Goal: Transaction & Acquisition: Purchase product/service

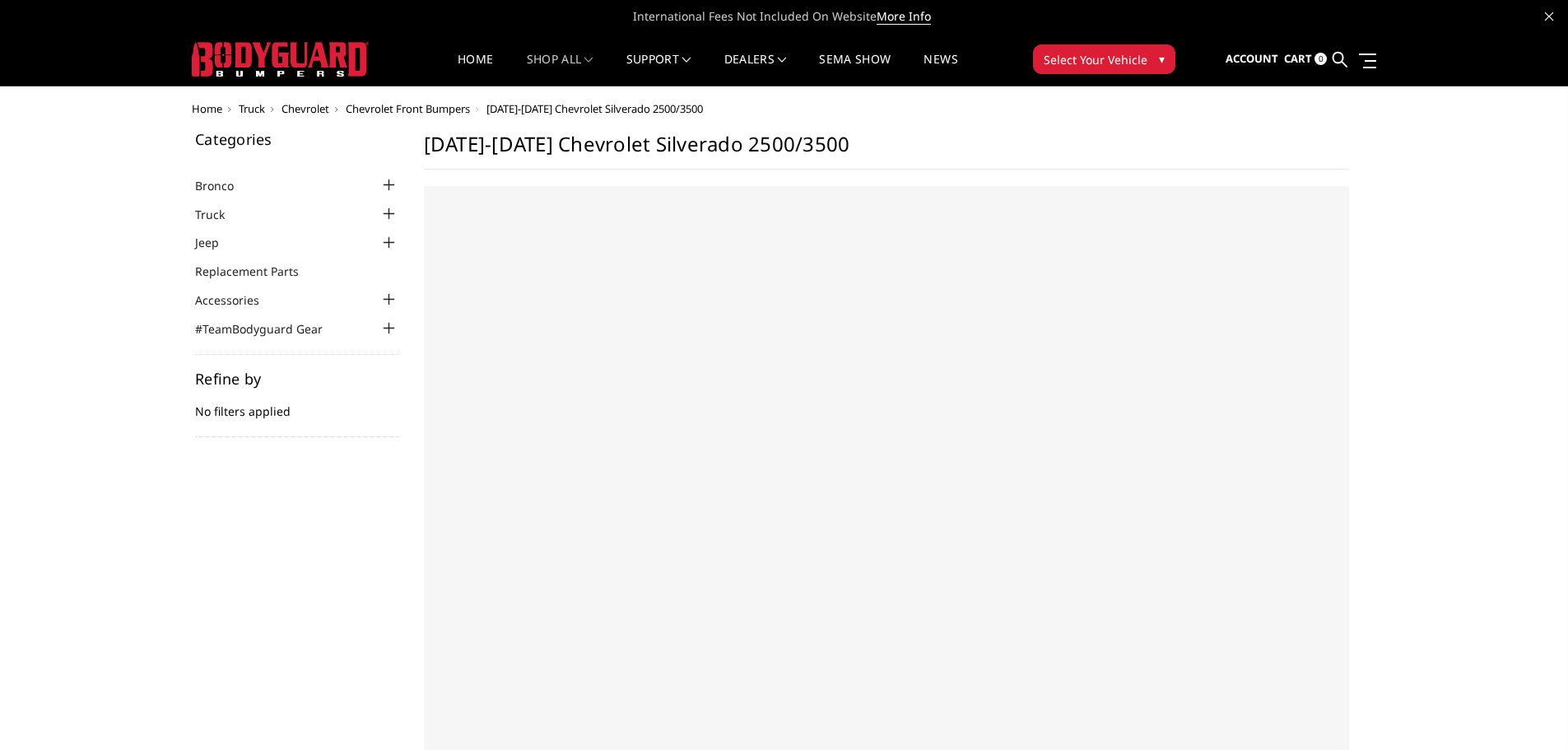
select select "US"
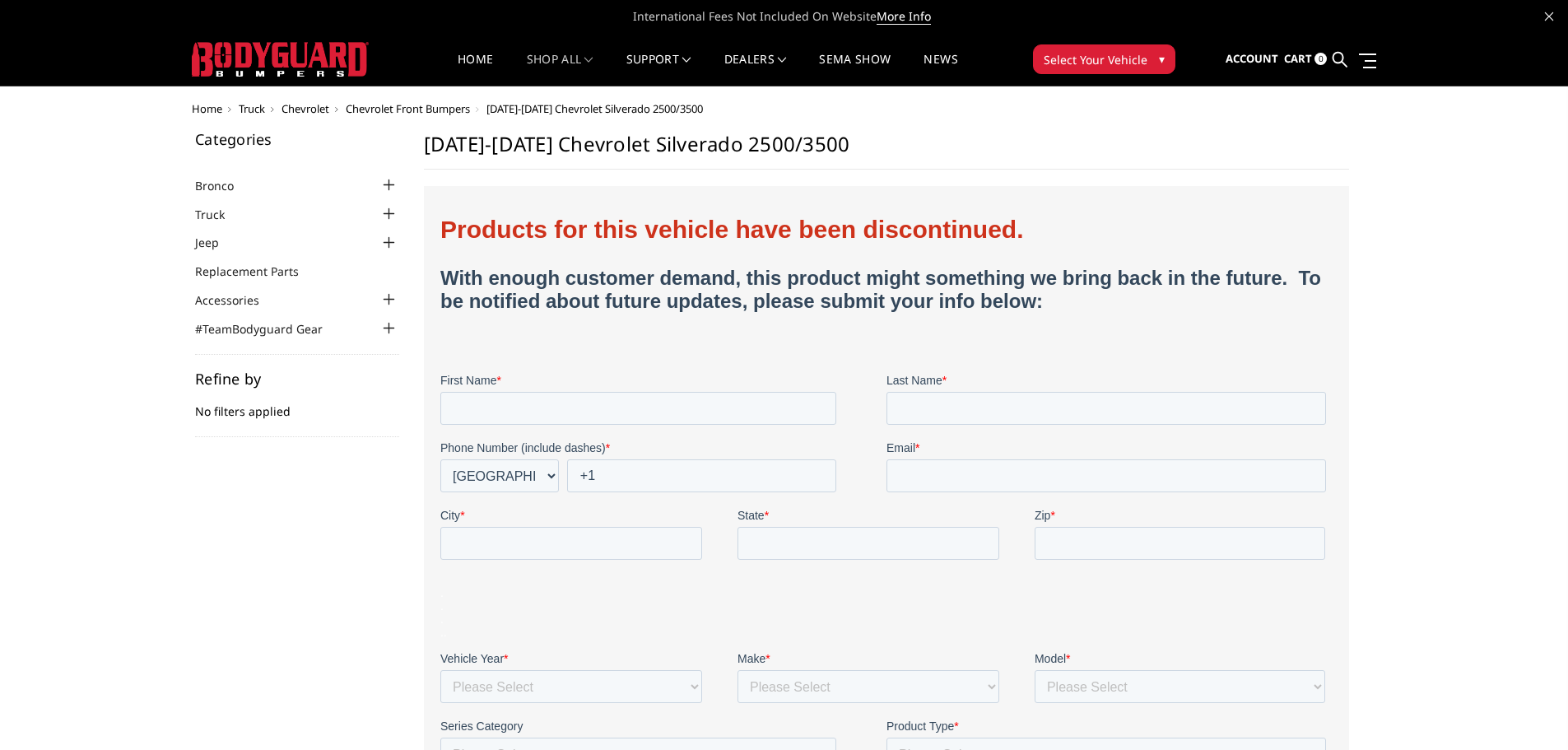
click at [253, 105] on span "Truck" at bounding box center [252, 108] width 26 height 15
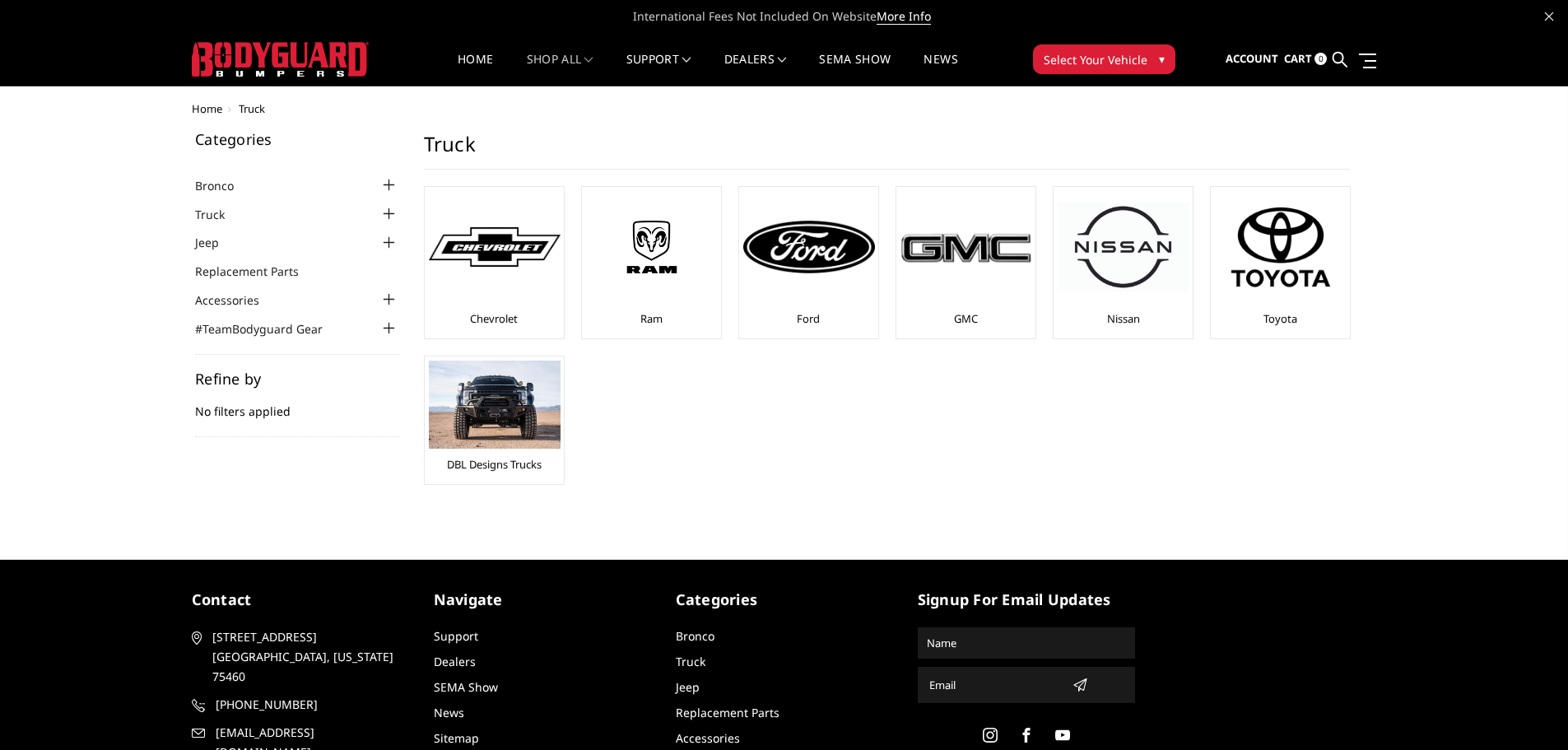
click at [391, 209] on div at bounding box center [390, 214] width 20 height 20
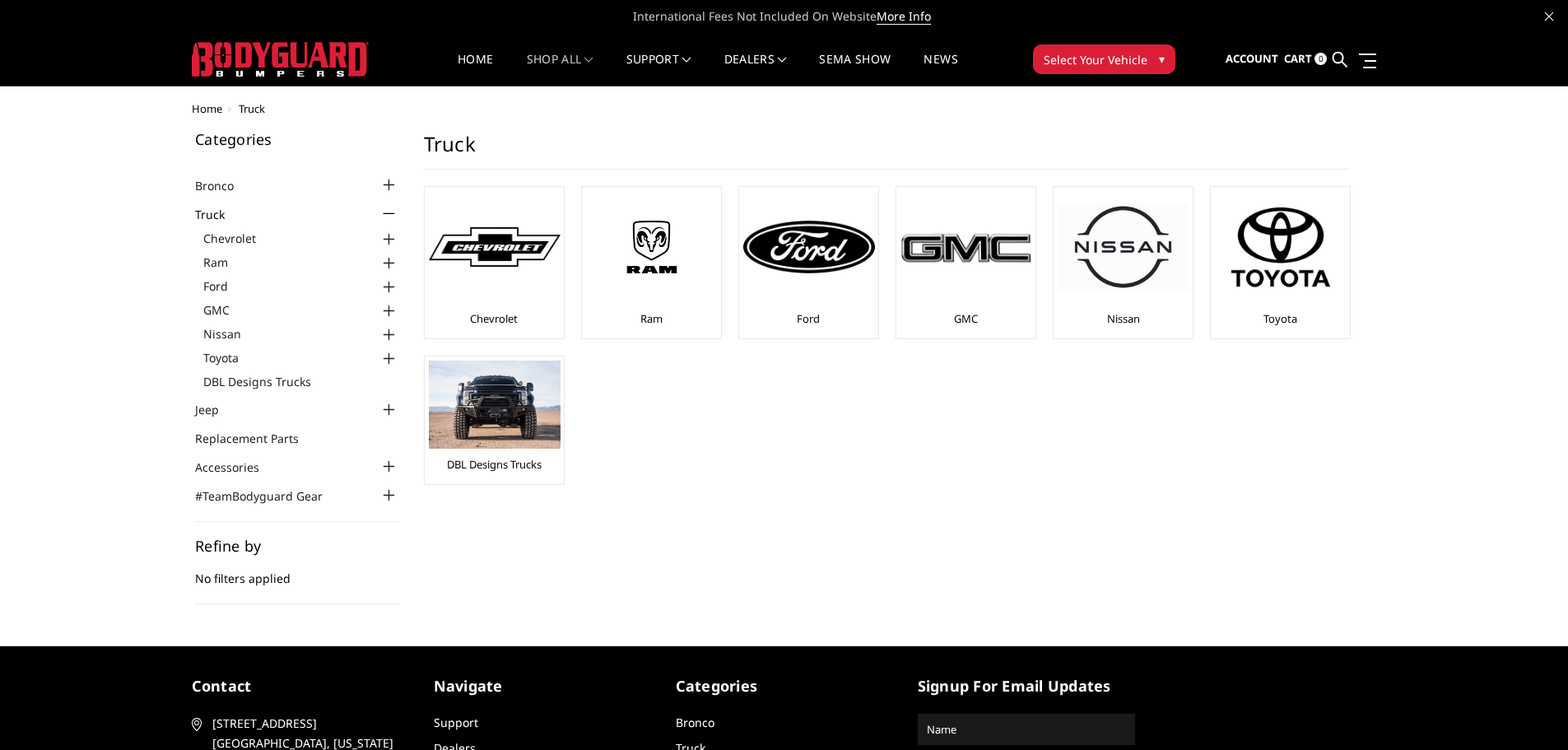
click at [391, 209] on div at bounding box center [390, 214] width 20 height 20
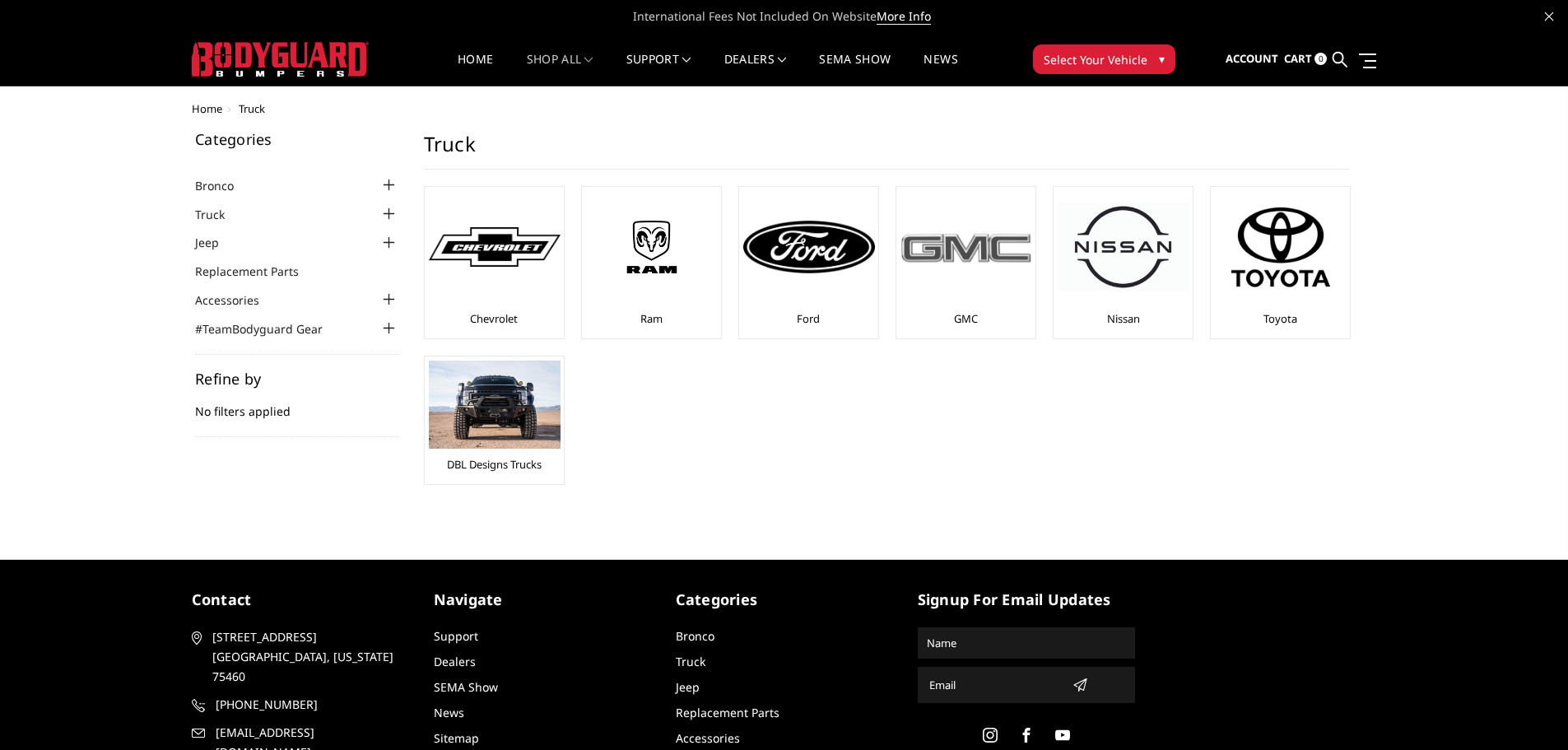
click at [935, 251] on img at bounding box center [966, 248] width 132 height 37
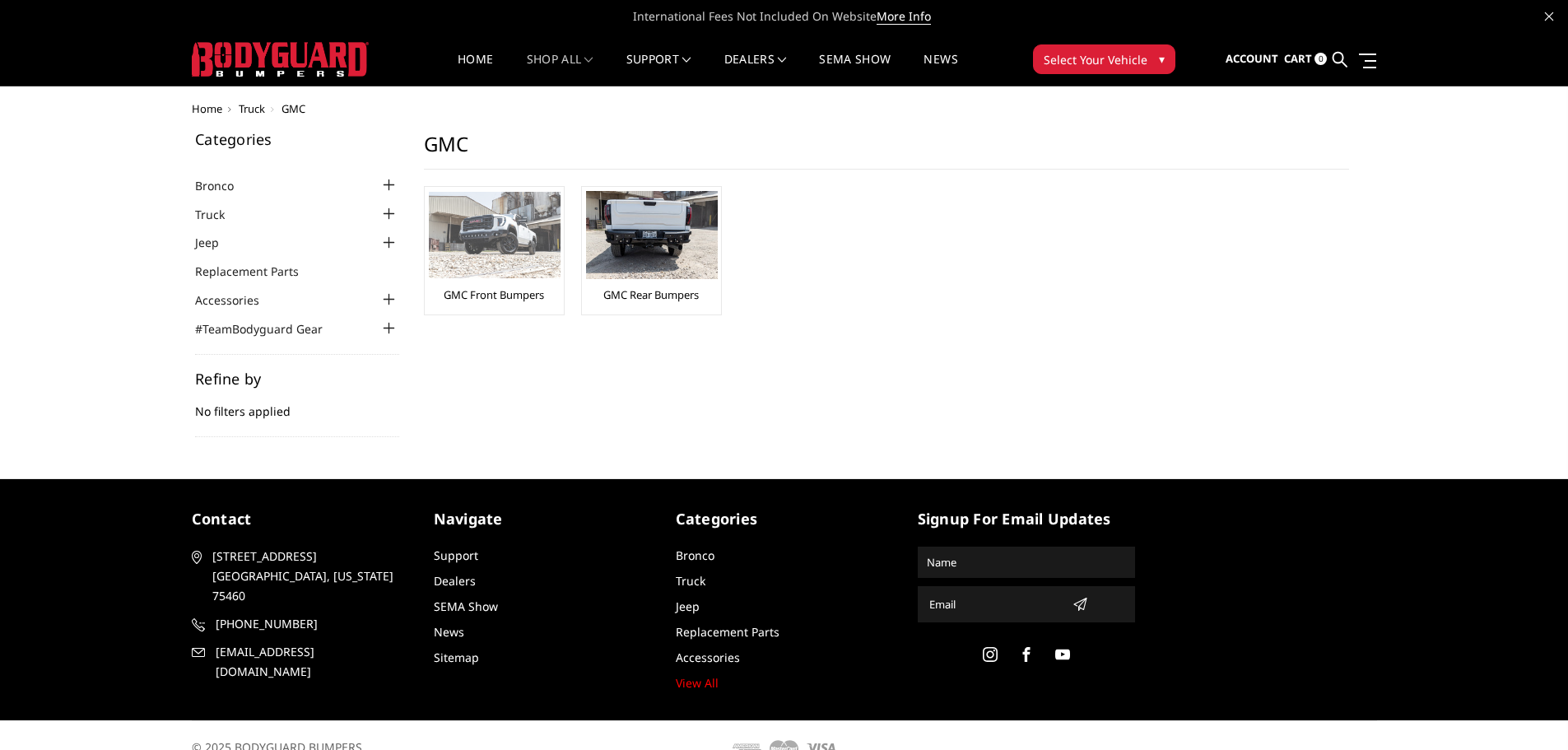
click at [475, 293] on link "GMC Front Bumpers" at bounding box center [493, 295] width 100 height 15
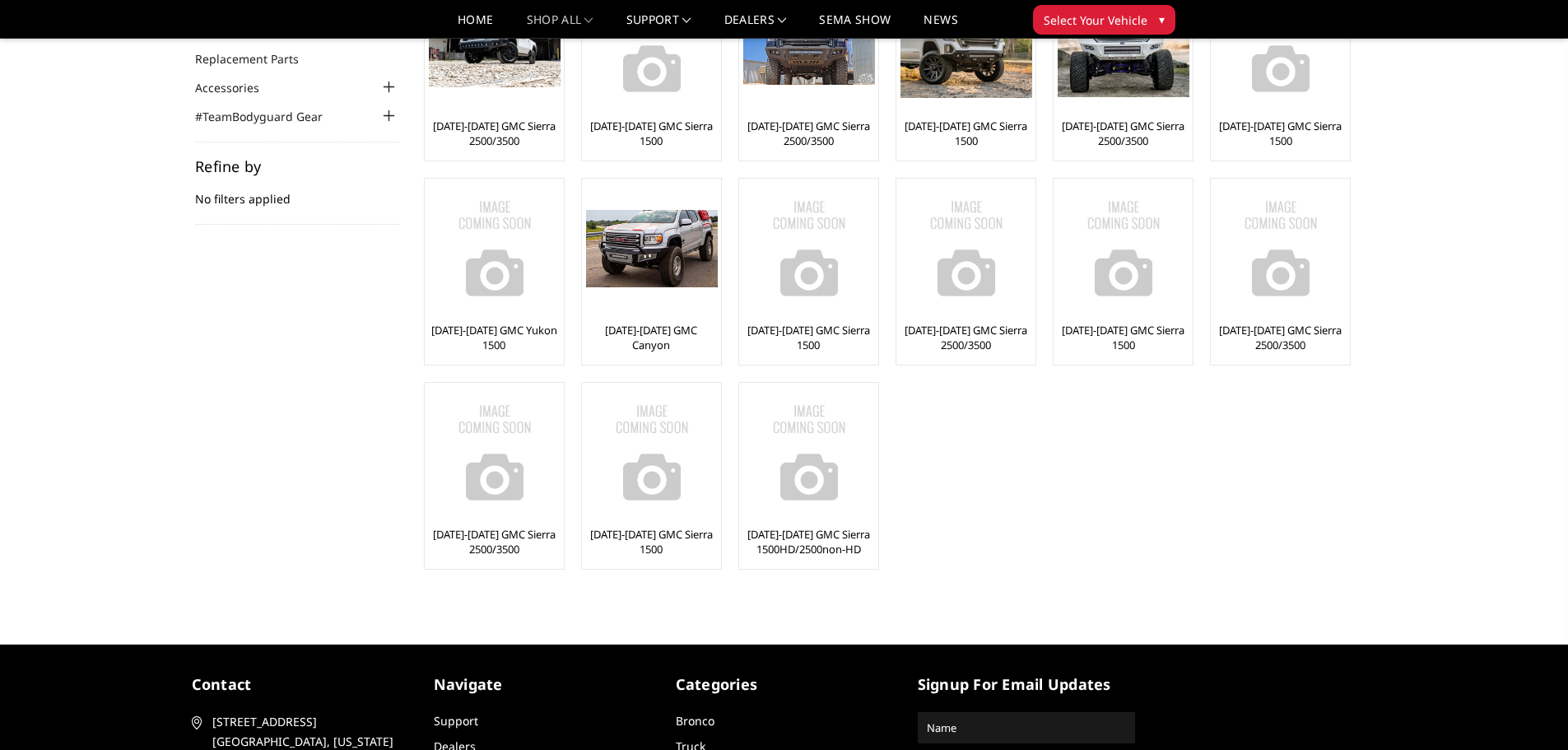
scroll to position [165, 0]
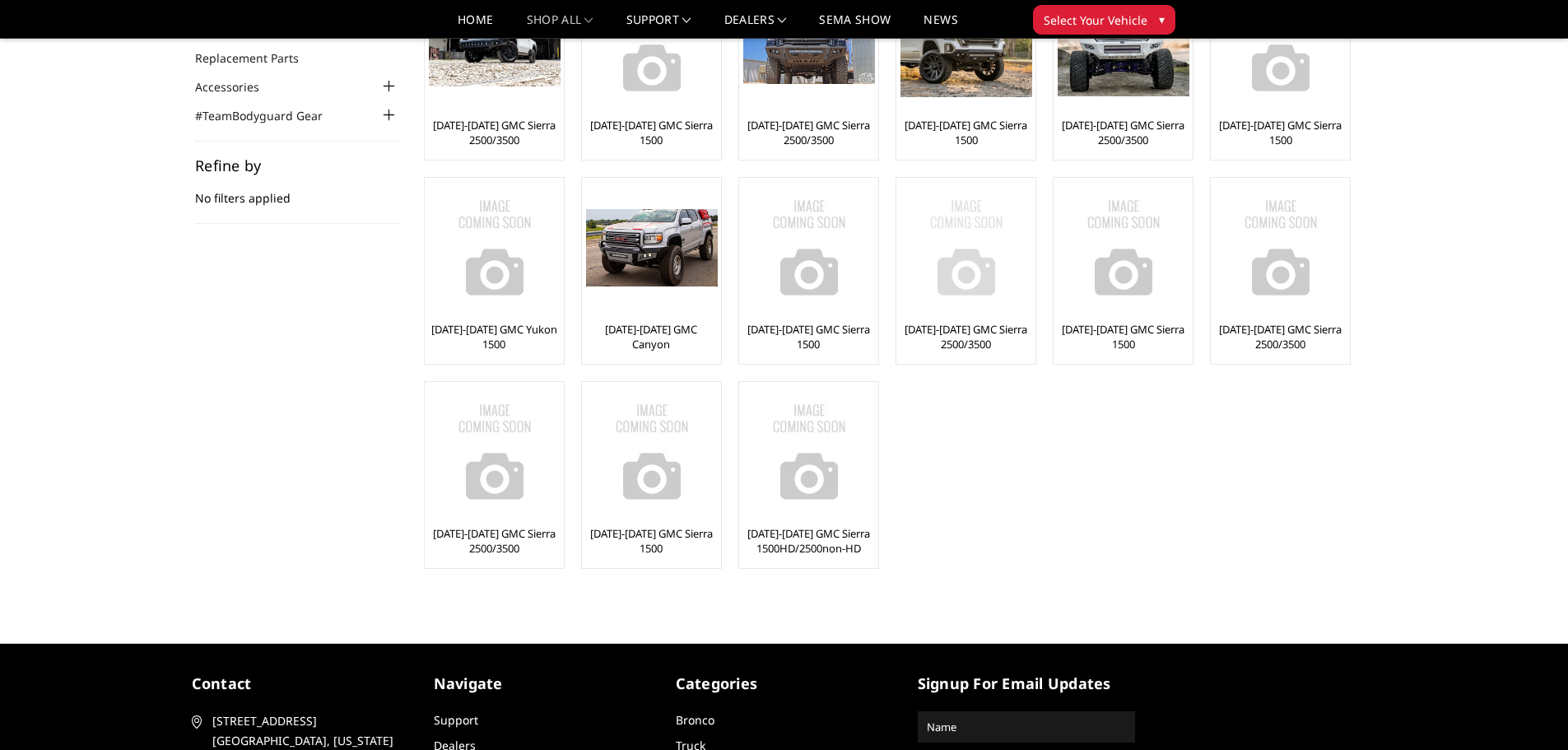
click at [967, 325] on link "[DATE]-[DATE] GMC Sierra 2500/3500" at bounding box center [966, 337] width 131 height 30
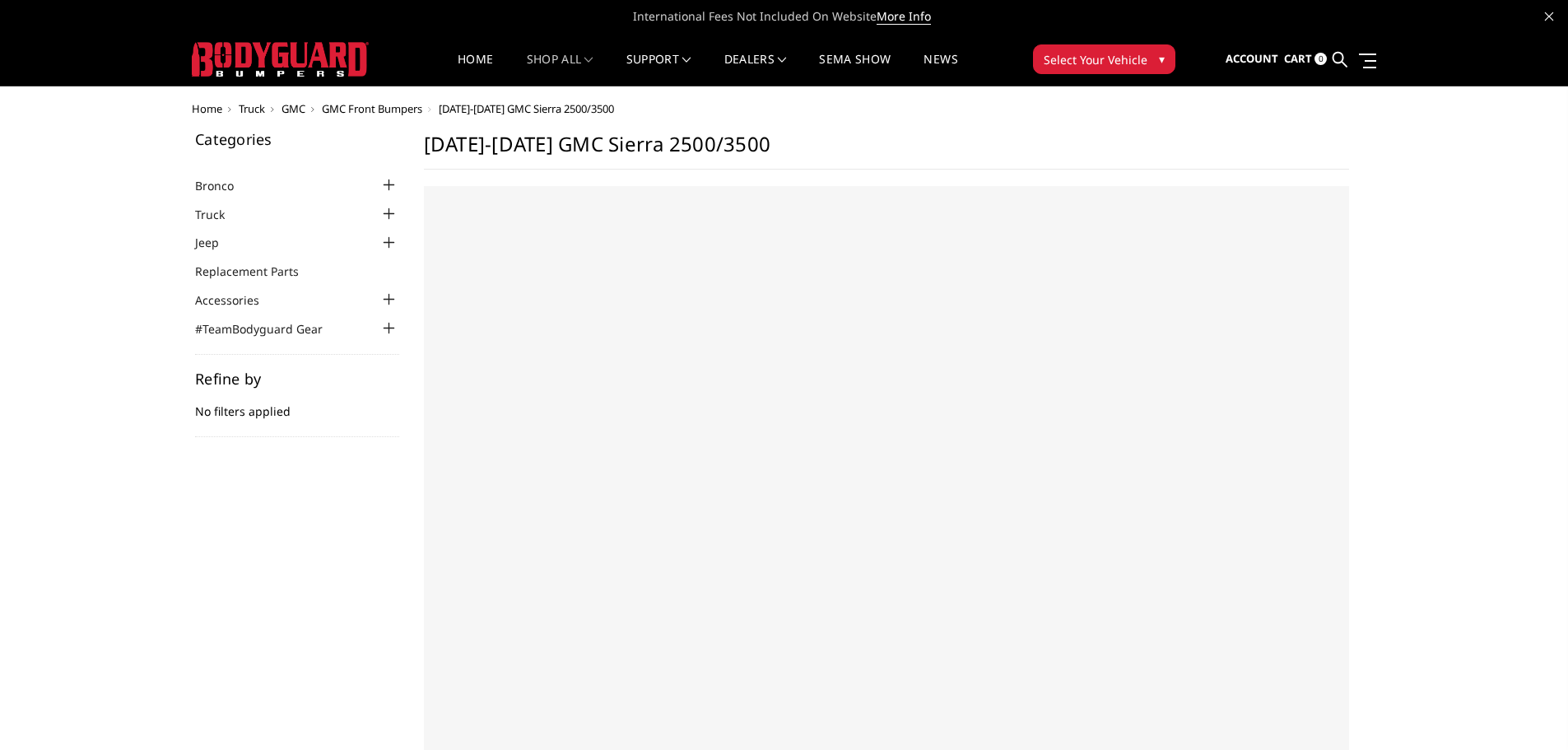
select select "US"
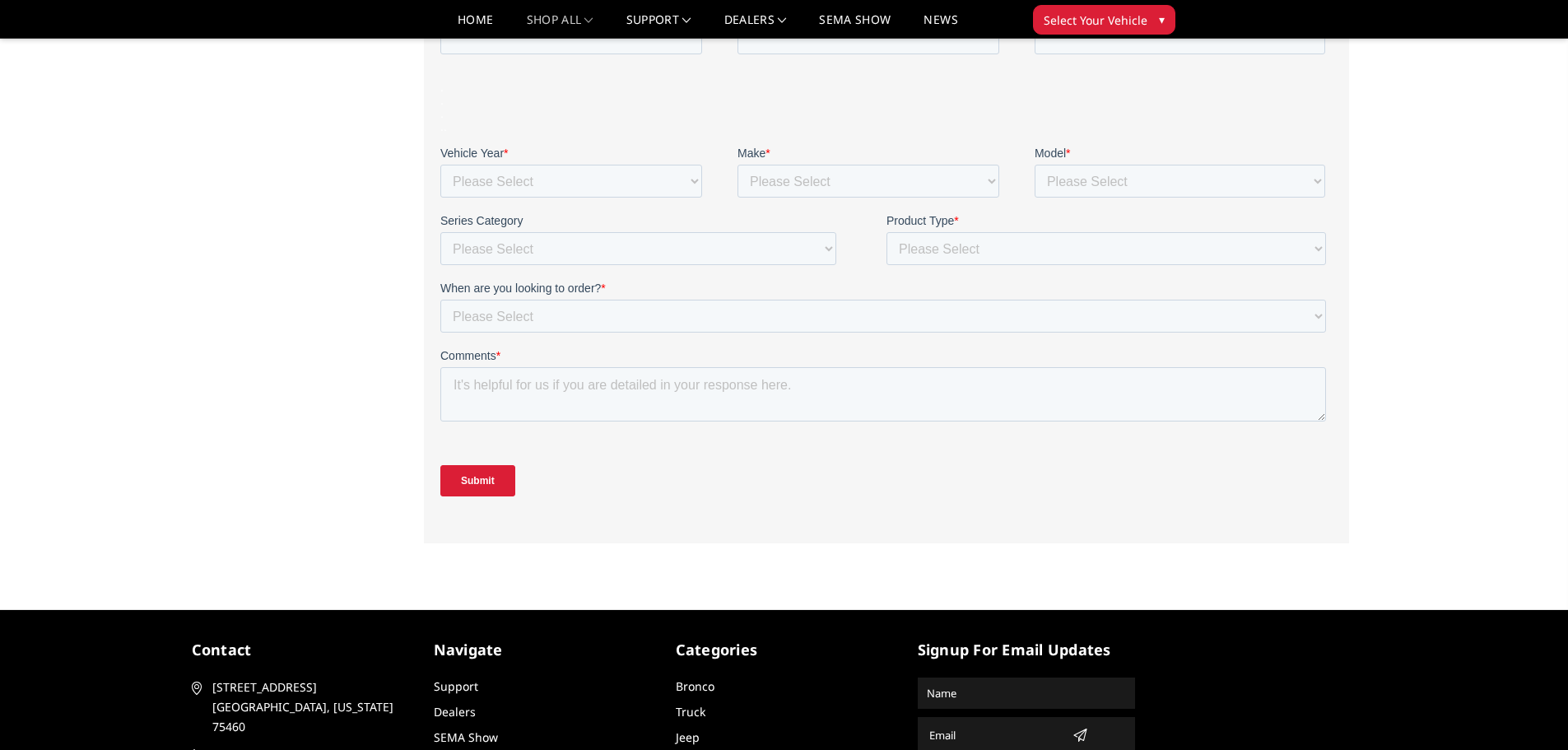
scroll to position [615, 0]
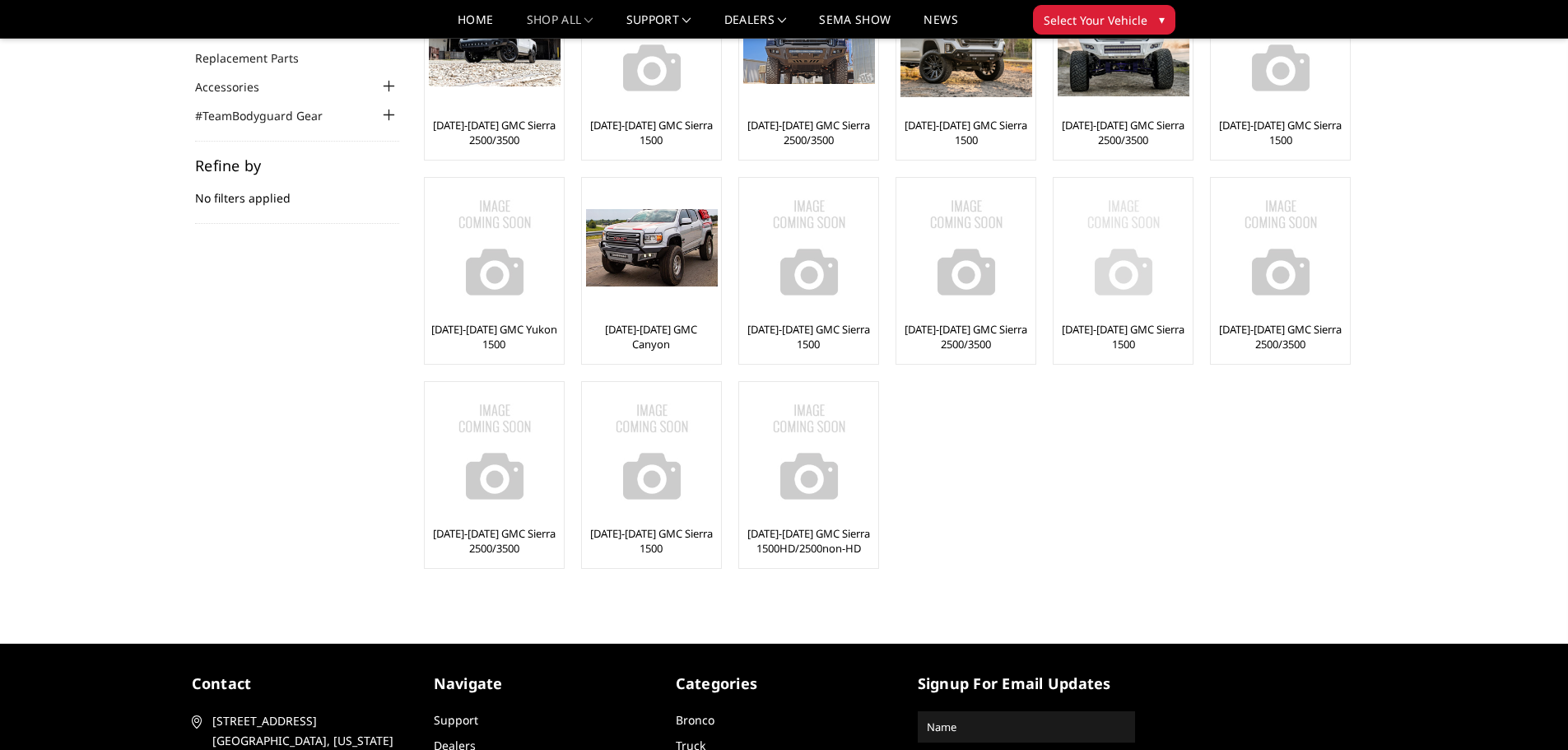
click at [1123, 328] on link "[DATE]-[DATE] GMC Sierra 1500" at bounding box center [1123, 337] width 131 height 30
